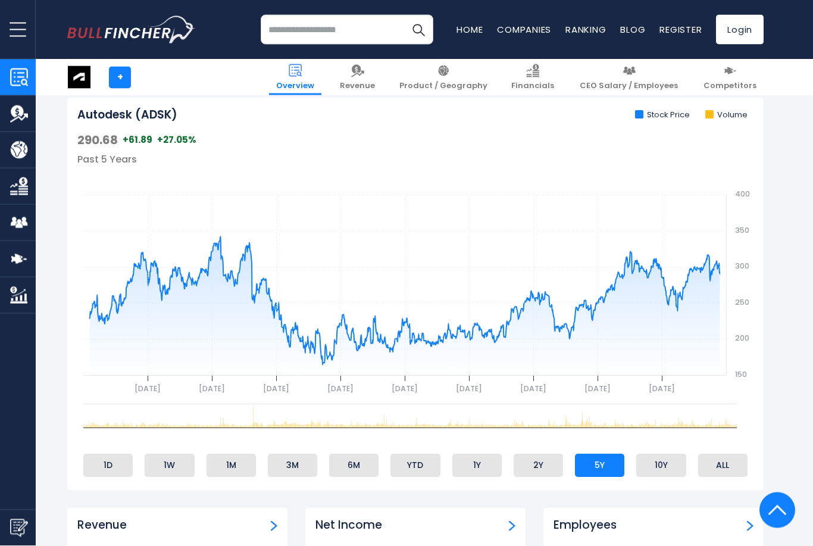
scroll to position [377, 0]
click at [728, 458] on li "ALL" at bounding box center [722, 464] width 49 height 23
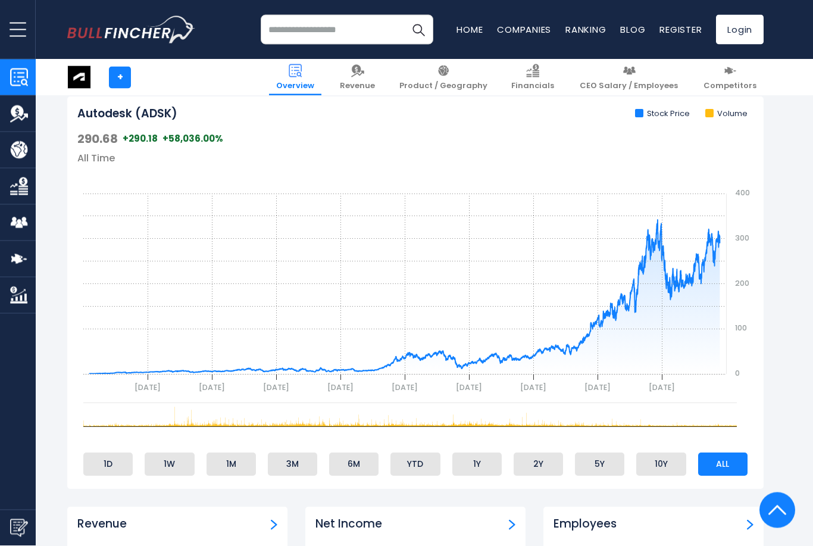
scroll to position [378, 0]
click at [733, 461] on li "ALL" at bounding box center [722, 463] width 49 height 23
click at [725, 461] on li "ALL" at bounding box center [722, 463] width 49 height 23
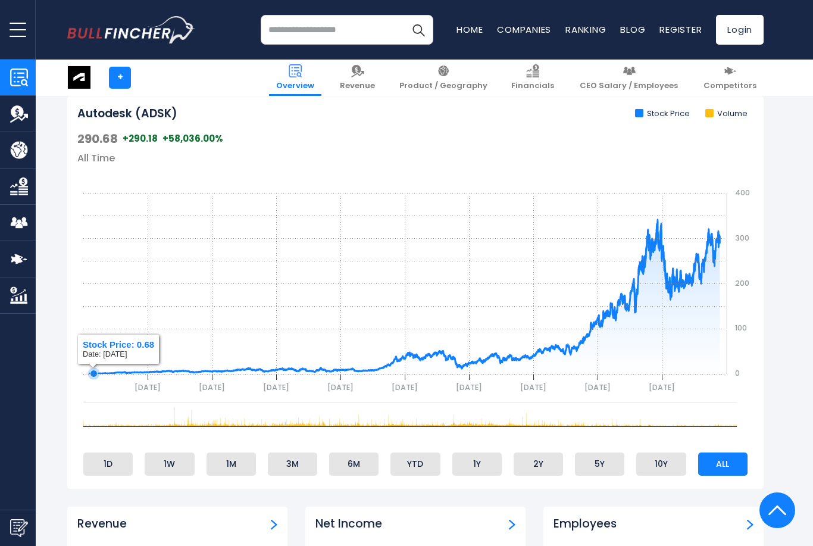
click at [93, 370] on icon "gh" at bounding box center [93, 373] width 7 height 7
click at [86, 369] on icon "gh" at bounding box center [90, 374] width 12 height 12
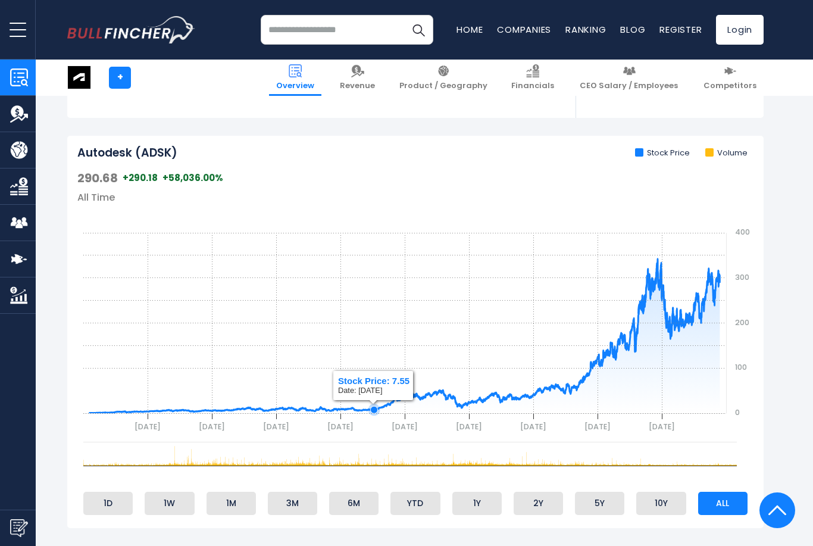
scroll to position [340, 0]
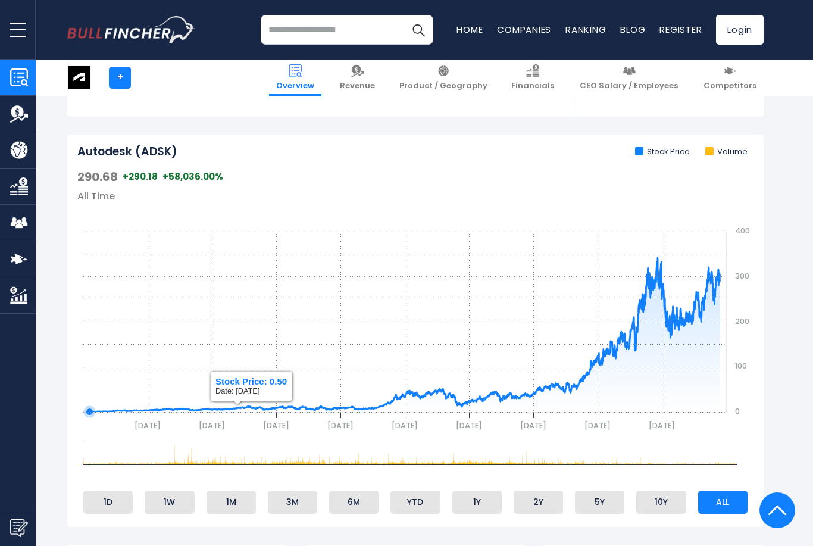
click at [87, 408] on icon "gh" at bounding box center [89, 411] width 7 height 7
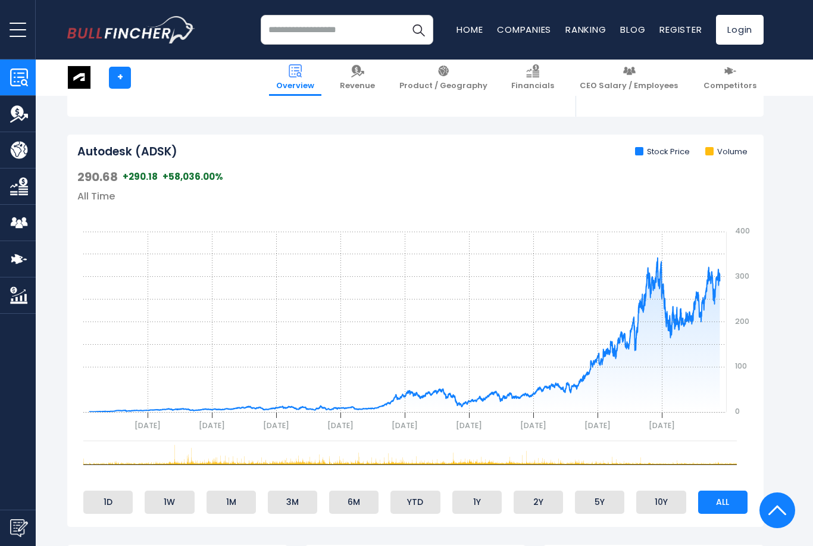
click at [83, 376] on rect "gh" at bounding box center [415, 321] width 676 height 238
click at [99, 408] on icon "gh" at bounding box center [98, 411] width 7 height 7
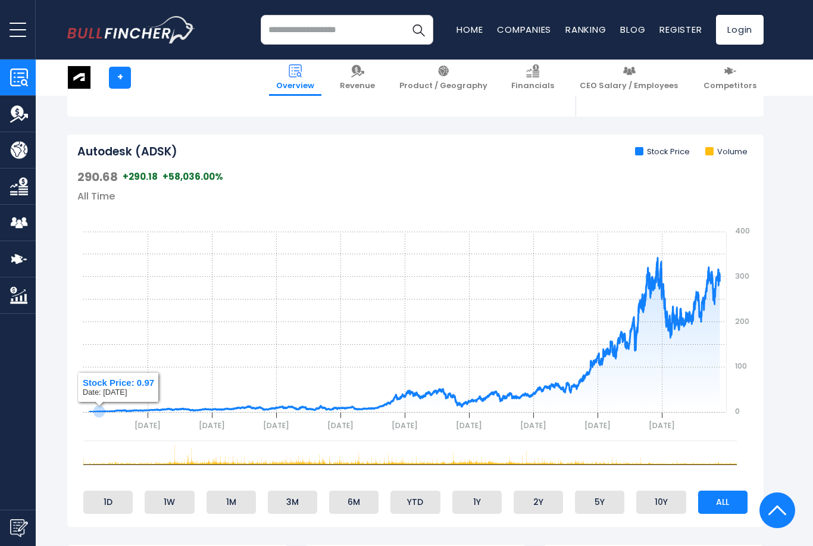
click at [96, 409] on icon "gh" at bounding box center [99, 411] width 7 height 7
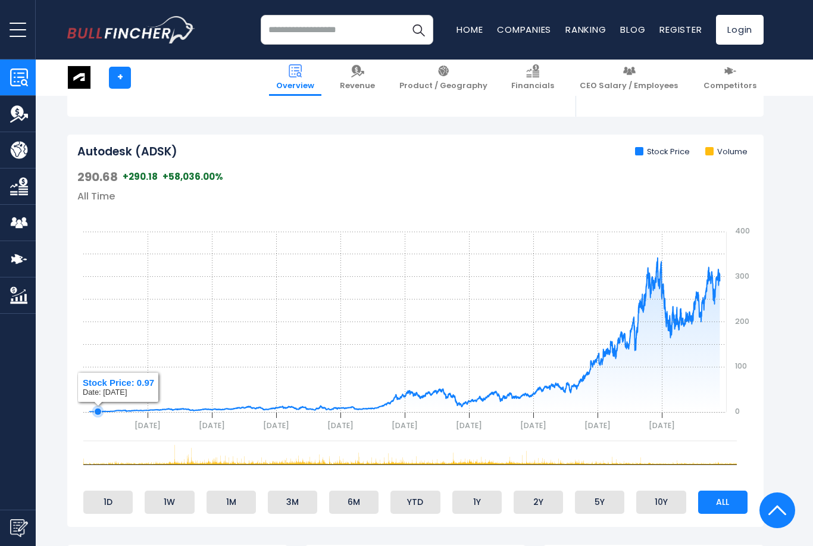
click at [98, 408] on icon "gh" at bounding box center [98, 411] width 7 height 7
click at [100, 408] on icon "gh" at bounding box center [100, 411] width 7 height 7
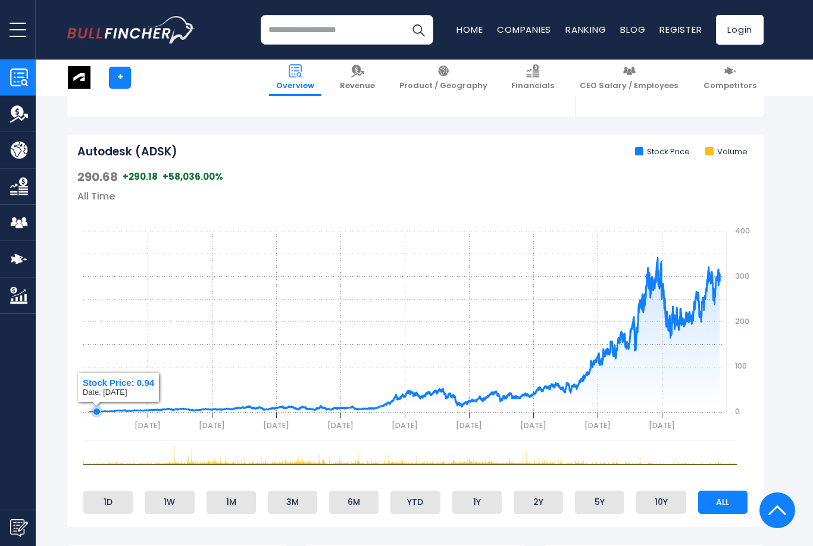
click at [96, 409] on icon "gh" at bounding box center [96, 411] width 7 height 7
click at [90, 408] on icon "gh" at bounding box center [90, 411] width 7 height 7
click at [86, 406] on icon "gh" at bounding box center [90, 412] width 12 height 12
click at [96, 408] on icon "gh" at bounding box center [95, 411] width 7 height 7
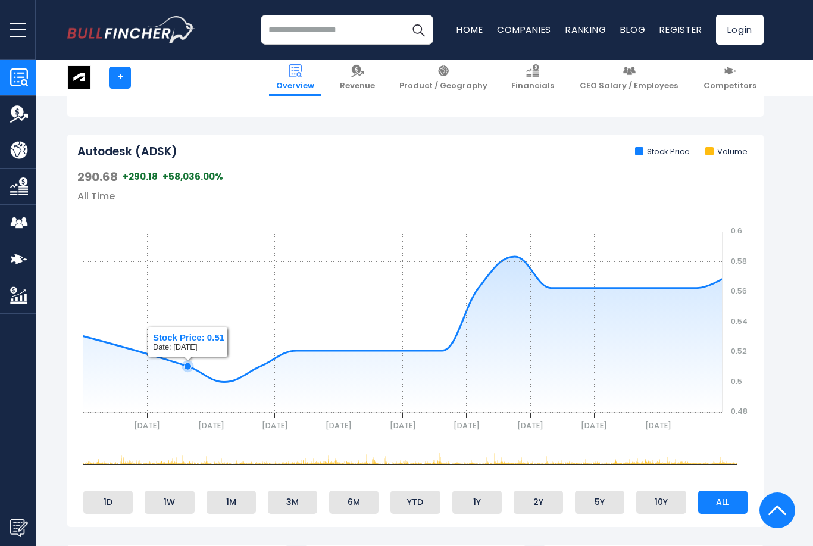
click at [90, 336] on icon "gh" at bounding box center [406, 319] width 654 height 125
click at [99, 339] on icon "gh" at bounding box center [406, 319] width 654 height 125
click at [100, 331] on icon "gh" at bounding box center [406, 319] width 654 height 125
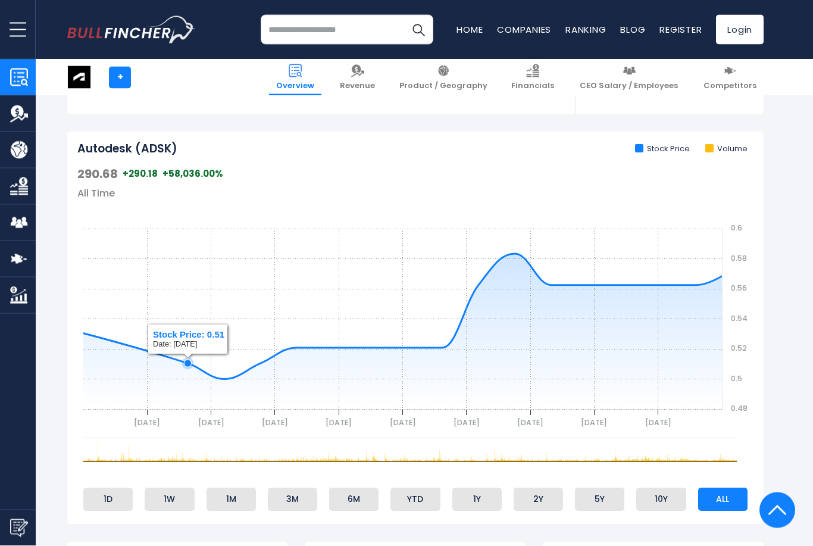
scroll to position [345, 0]
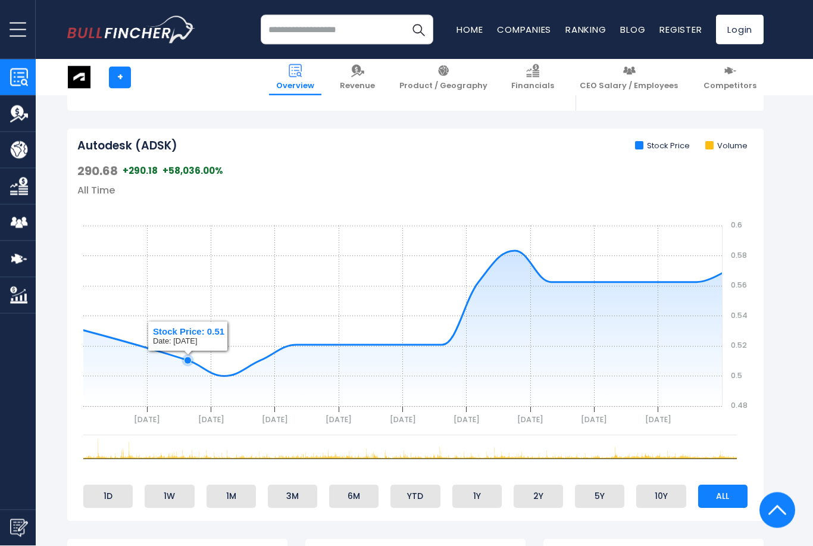
click at [126, 337] on icon "gh" at bounding box center [406, 314] width 654 height 125
click at [122, 335] on icon "gh" at bounding box center [406, 314] width 654 height 125
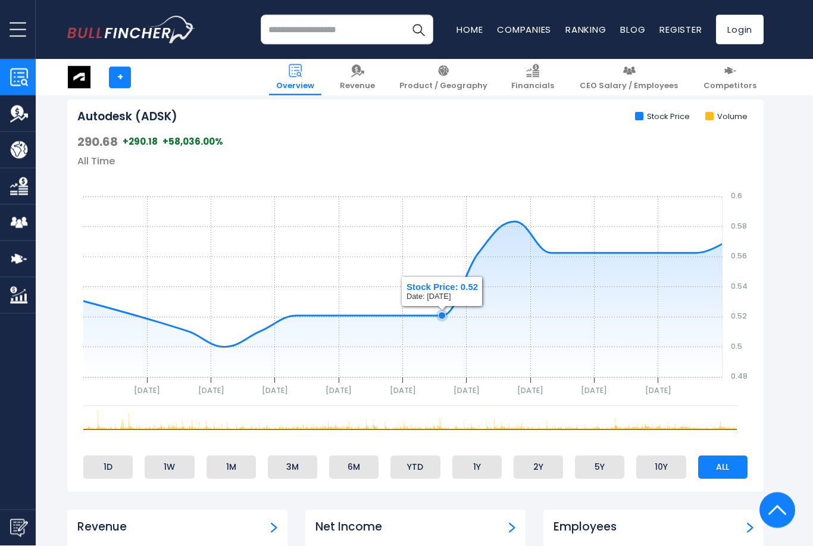
scroll to position [375, 0]
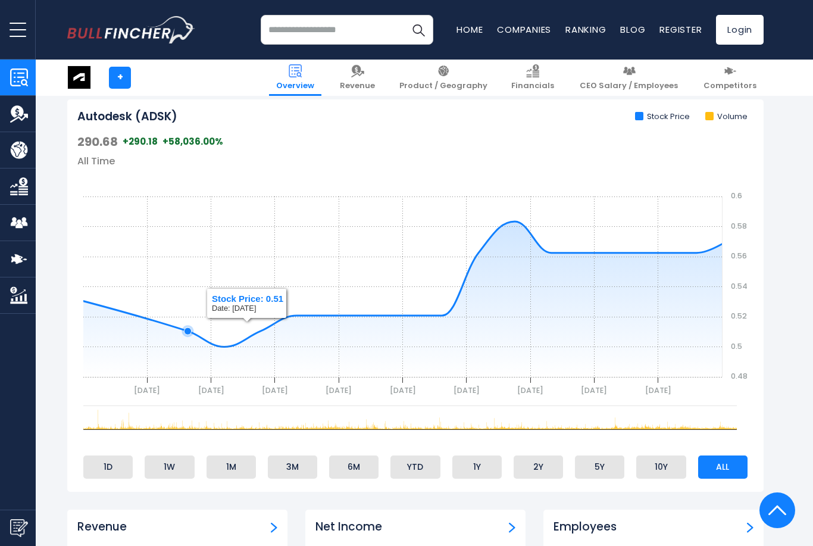
click at [91, 301] on icon "gh" at bounding box center [406, 284] width 654 height 125
click at [605, 255] on icon "gh" at bounding box center [406, 284] width 654 height 125
click at [702, 249] on icon "gh" at bounding box center [697, 253] width 12 height 12
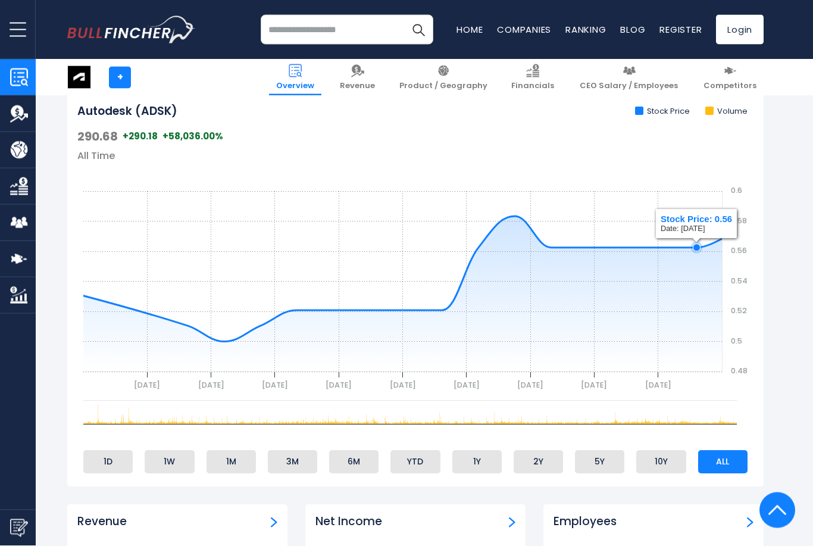
scroll to position [380, 0]
click at [721, 239] on icon "gh" at bounding box center [406, 279] width 654 height 125
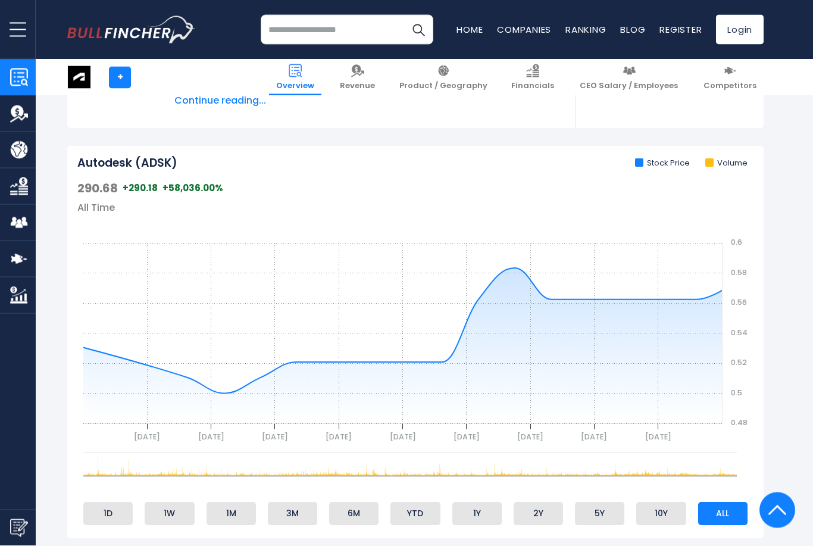
scroll to position [328, 0]
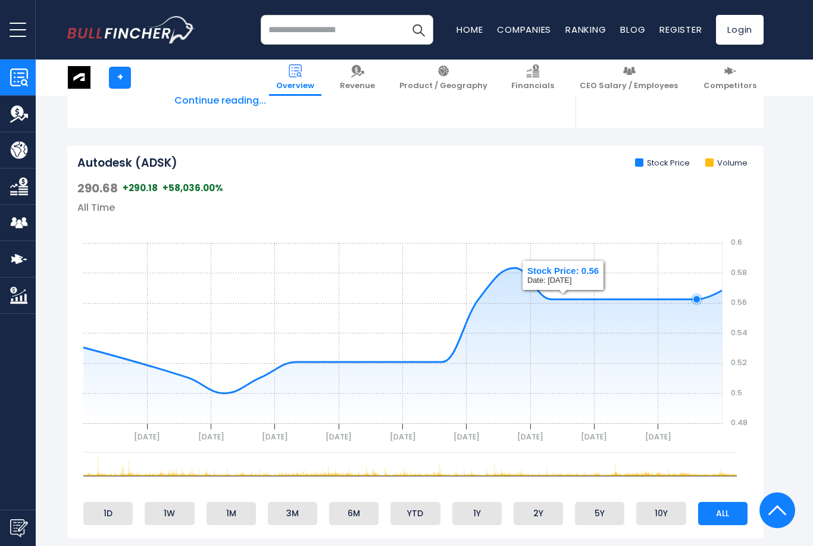
click at [722, 290] on icon "gh" at bounding box center [406, 330] width 654 height 125
click at [721, 280] on icon "gh" at bounding box center [406, 330] width 654 height 125
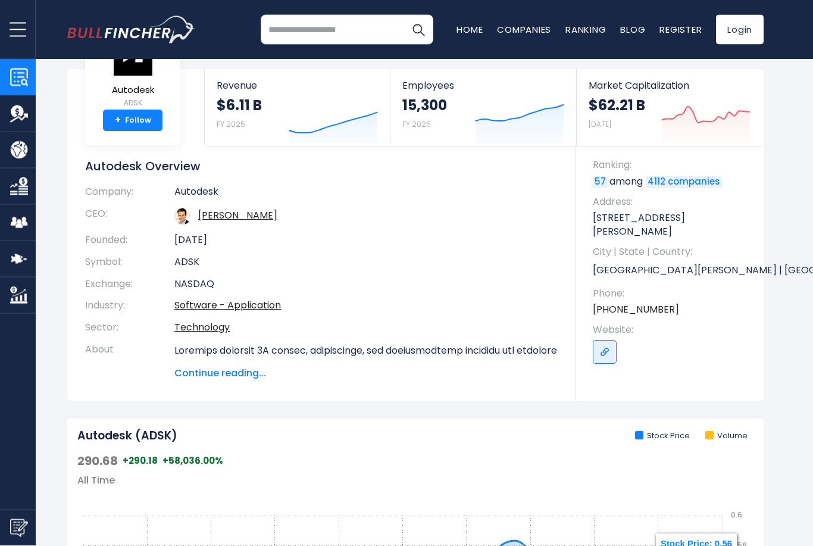
scroll to position [0, 0]
